Goal: Task Accomplishment & Management: Manage account settings

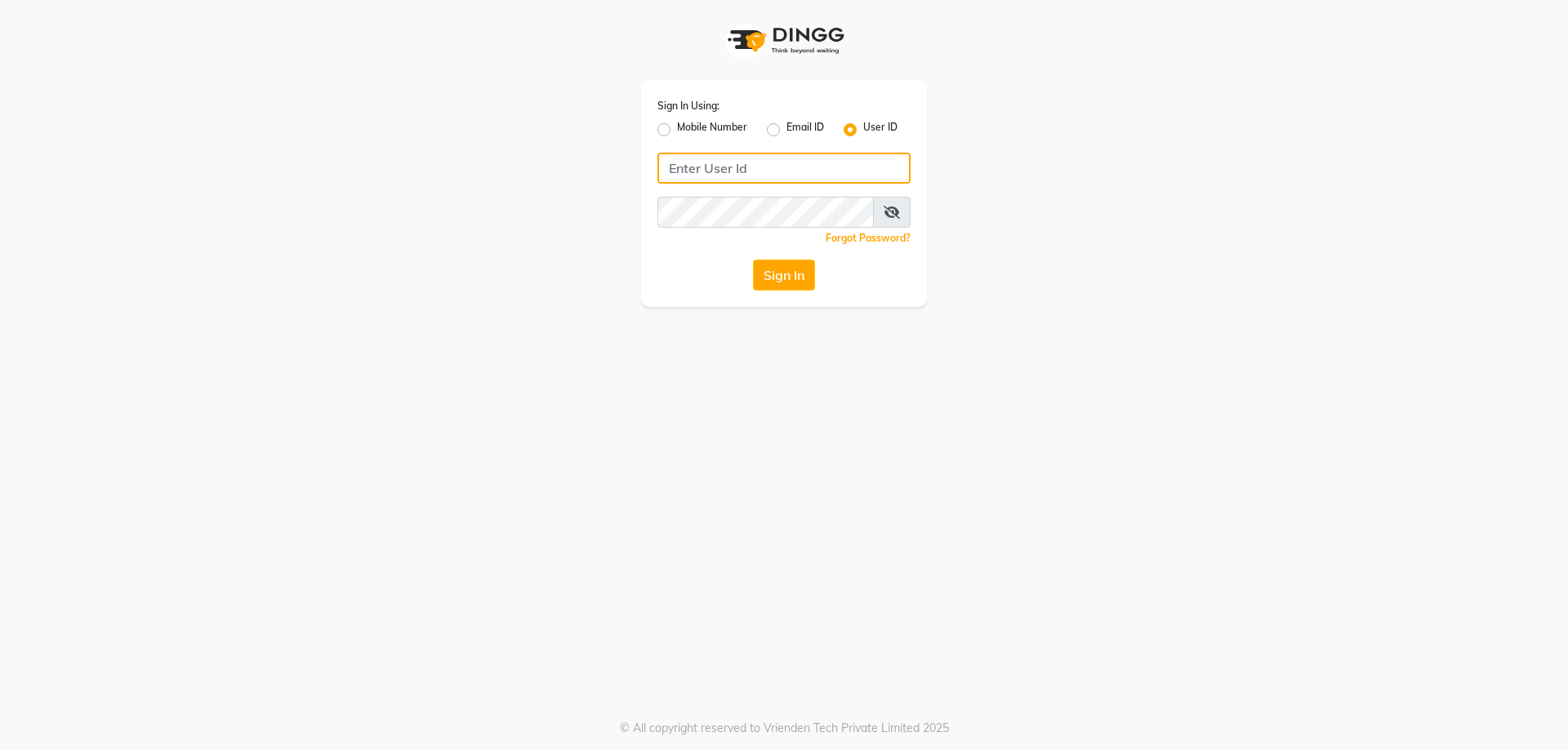
type input "9930289482"
click at [793, 267] on button "Sign In" at bounding box center [784, 275] width 62 height 31
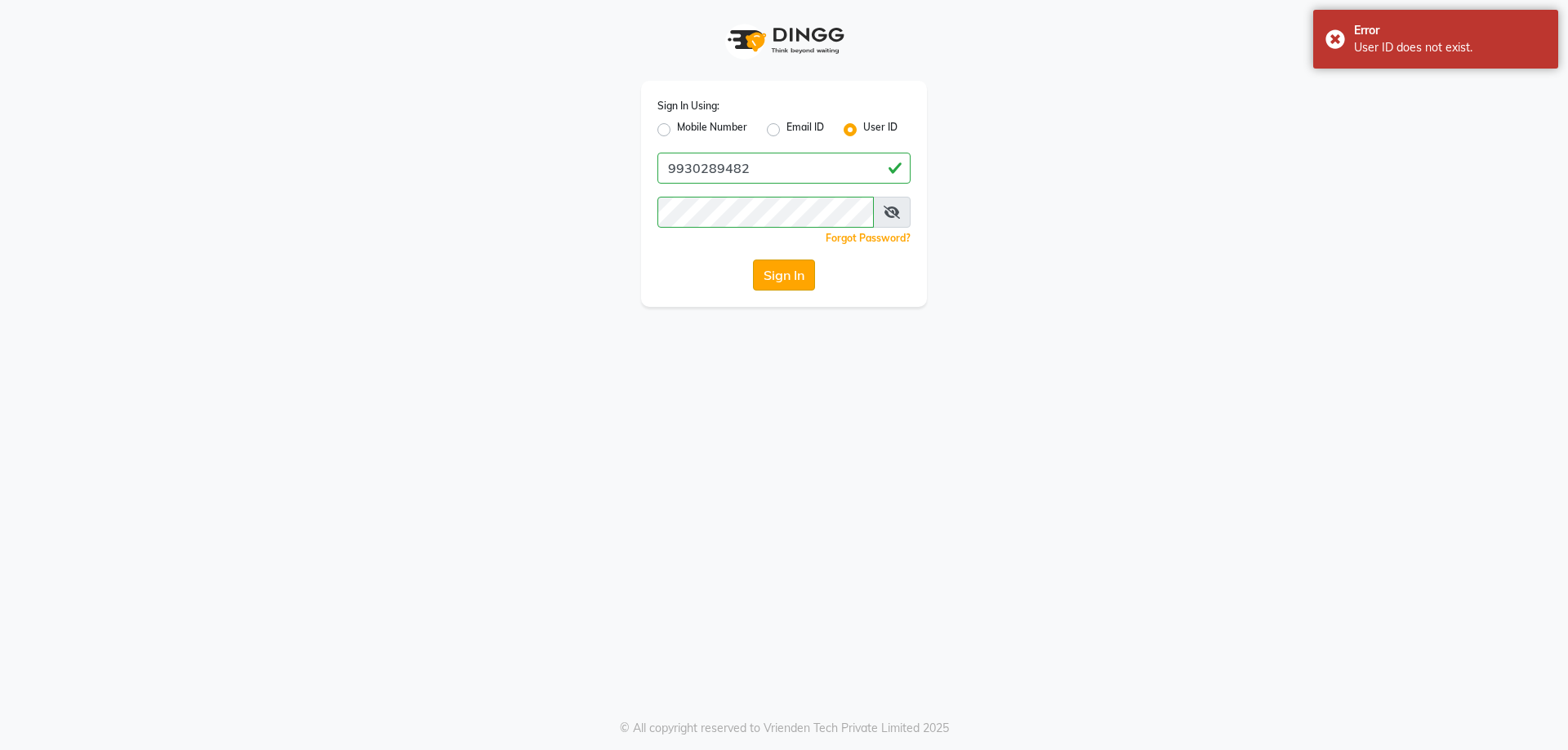
click at [773, 267] on button "Sign In" at bounding box center [784, 275] width 62 height 31
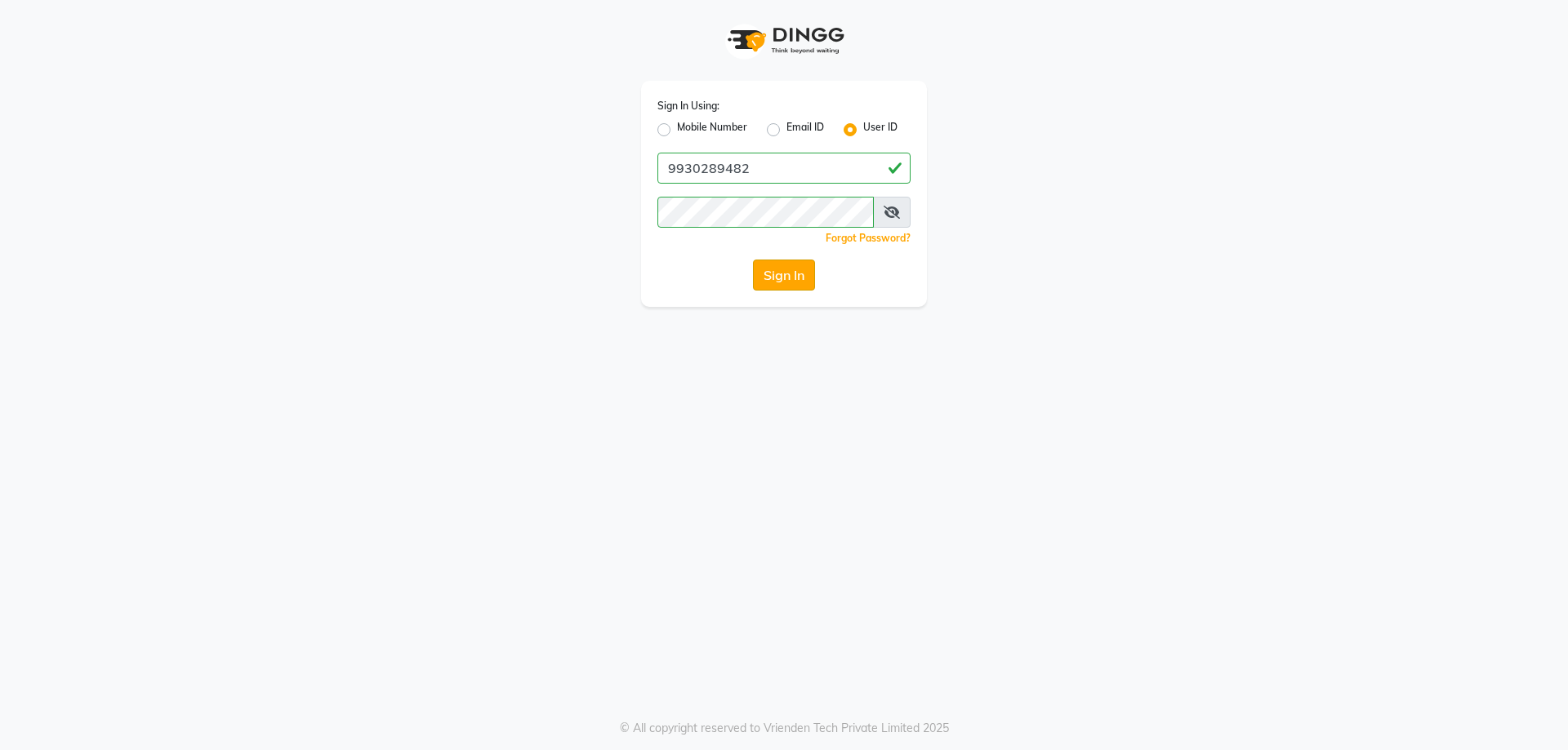
click at [814, 281] on button "Sign In" at bounding box center [784, 275] width 62 height 31
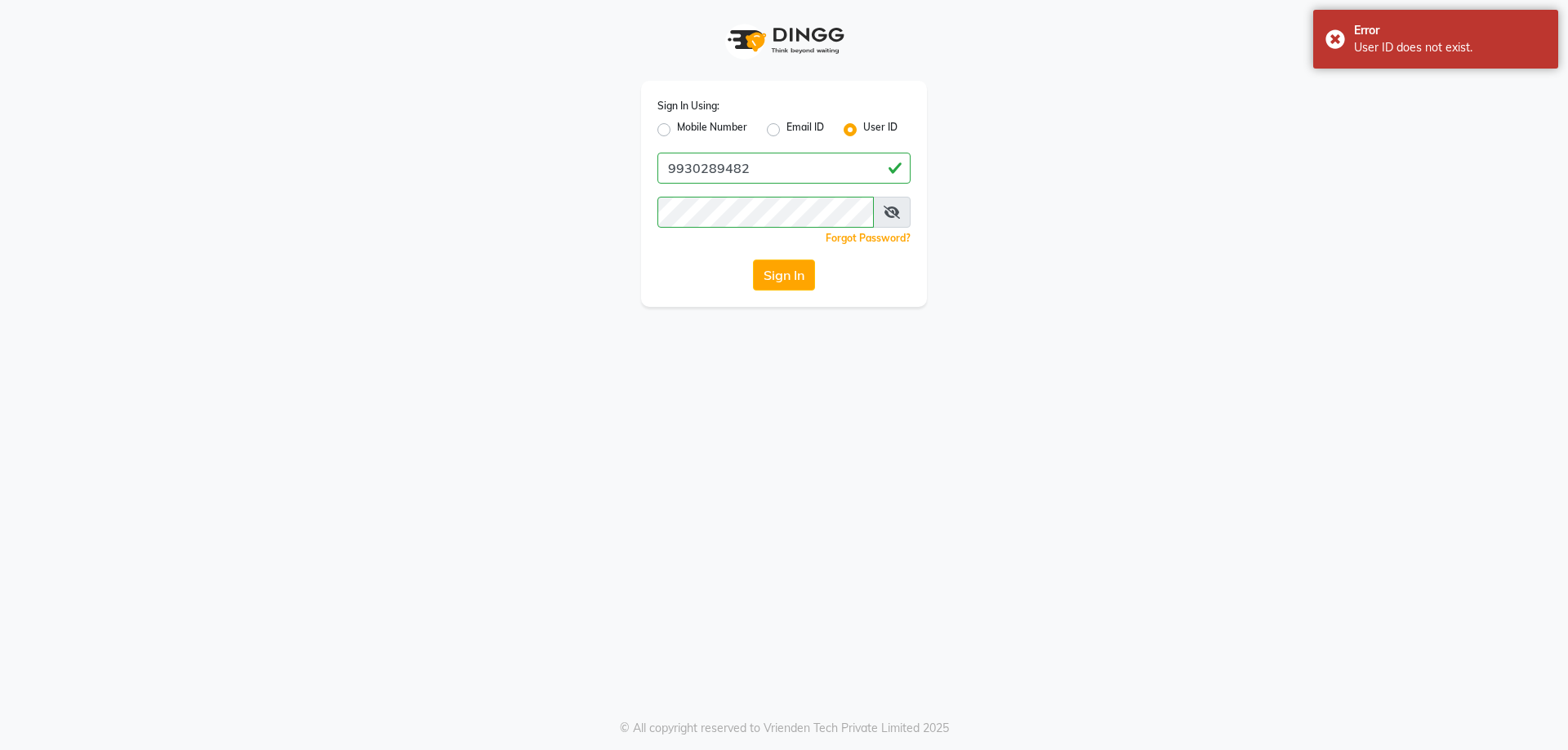
click at [706, 123] on label "Mobile Number" at bounding box center [712, 130] width 70 height 19
click at [688, 123] on input "Mobile Number" at bounding box center [682, 125] width 11 height 11
radio input "true"
radio input "false"
type input "9930289482"
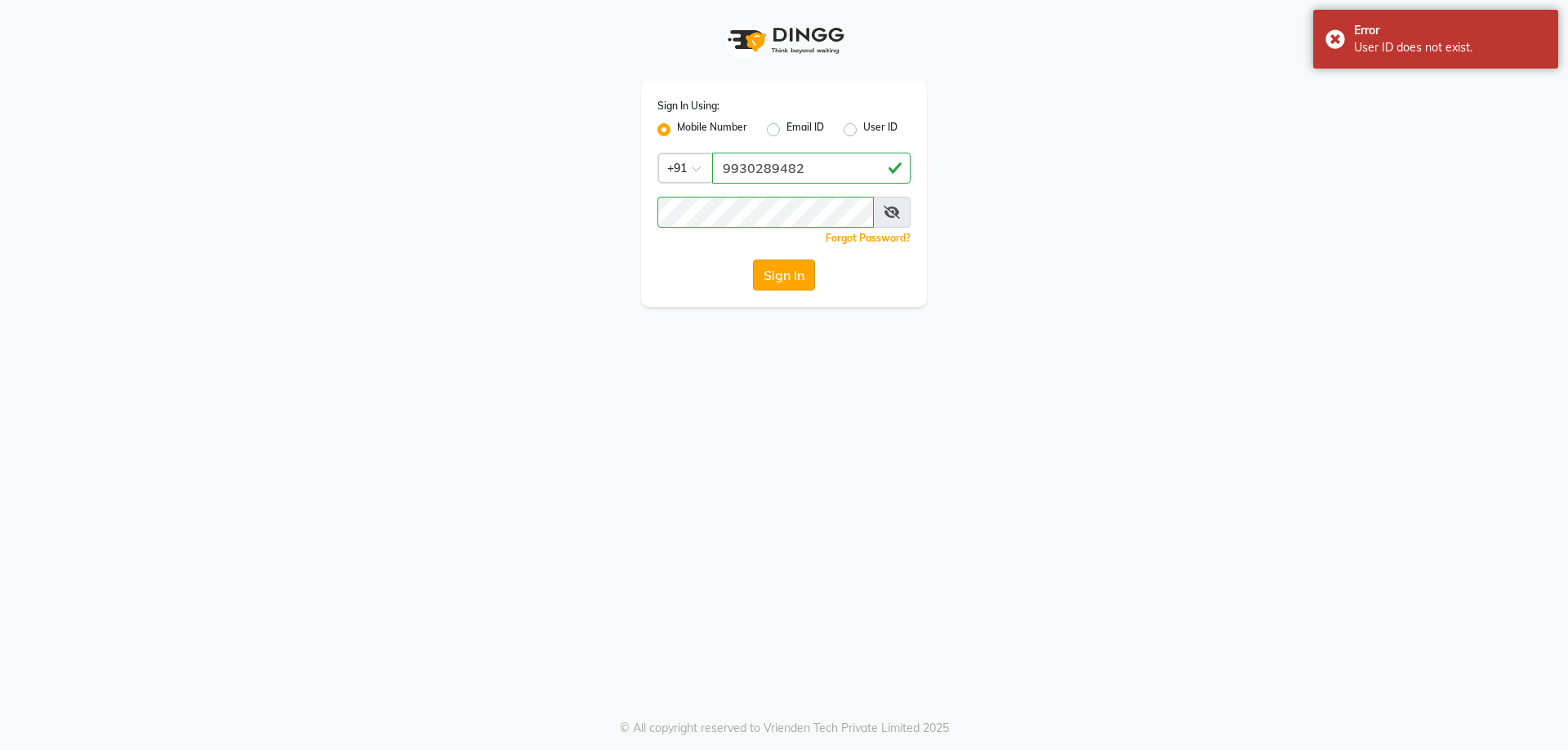
click at [788, 275] on button "Sign In" at bounding box center [784, 275] width 62 height 31
